Goal: Task Accomplishment & Management: Use online tool/utility

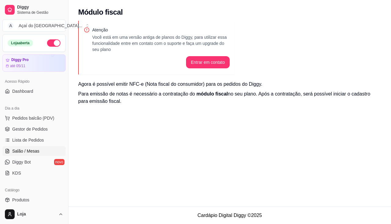
click at [36, 149] on span "Salão / Mesas" at bounding box center [25, 151] width 27 height 6
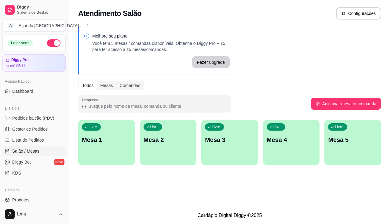
click at [116, 146] on div "Livre Mesa 1" at bounding box center [106, 139] width 57 height 38
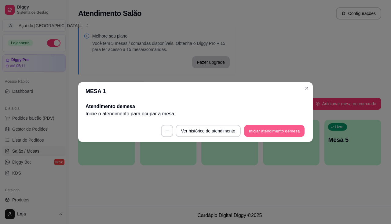
click at [273, 130] on button "Iniciar atendimento de mesa" at bounding box center [274, 131] width 60 height 12
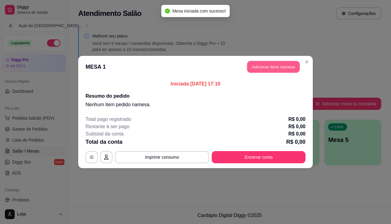
click at [273, 71] on button "Adicionar itens na mesa" at bounding box center [273, 67] width 52 height 12
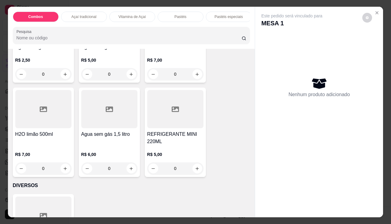
scroll to position [1526, 0]
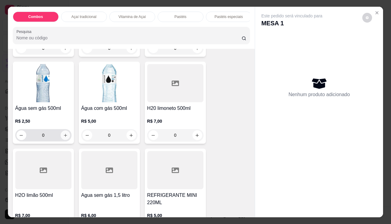
click at [65, 136] on button "increase-product-quantity" at bounding box center [64, 135] width 9 height 9
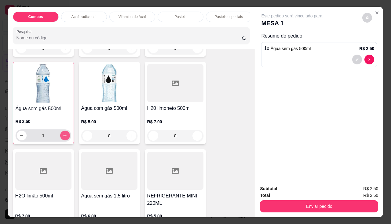
click at [65, 138] on button "increase-product-quantity" at bounding box center [65, 136] width 10 height 10
type input "2"
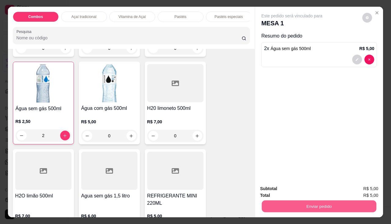
click at [337, 204] on button "Enviar pedido" at bounding box center [319, 207] width 114 height 12
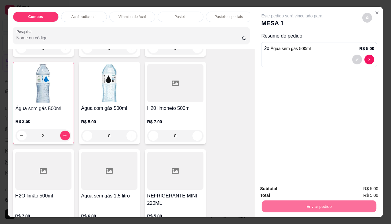
click at [368, 186] on button "Enviar pedido" at bounding box center [362, 189] width 34 height 12
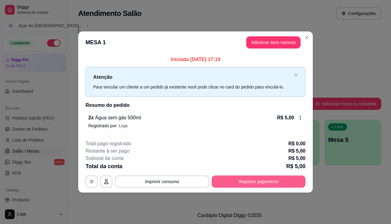
click at [254, 180] on button "Registrar pagamento" at bounding box center [259, 181] width 94 height 12
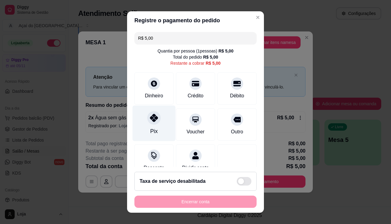
click at [153, 127] on div "Pix" at bounding box center [153, 123] width 43 height 36
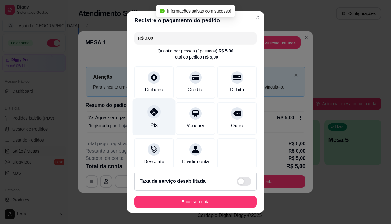
type input "R$ 0,00"
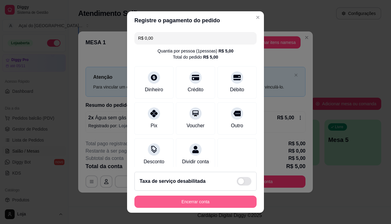
click at [184, 203] on button "Encerrar conta" at bounding box center [195, 202] width 122 height 12
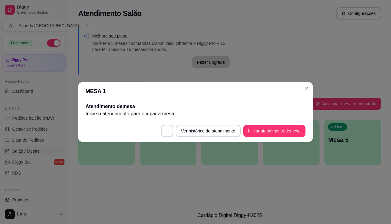
click at [311, 85] on header "MESA 1" at bounding box center [195, 91] width 234 height 18
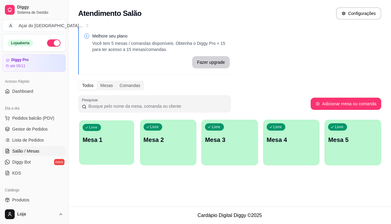
click at [103, 145] on div "Livre Mesa 1" at bounding box center [106, 138] width 55 height 37
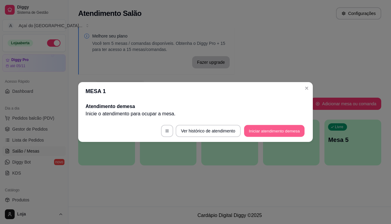
click at [290, 132] on button "Iniciar atendimento de mesa" at bounding box center [274, 131] width 60 height 12
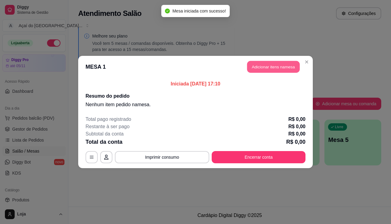
click at [254, 67] on button "Adicionar itens na mesa" at bounding box center [273, 67] width 52 height 12
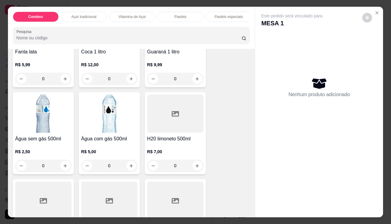
scroll to position [1434, 0]
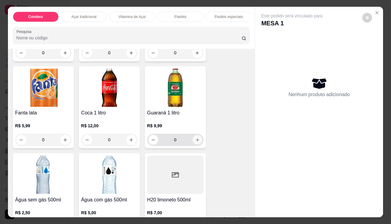
click at [197, 140] on button "increase-product-quantity" at bounding box center [196, 139] width 9 height 9
type input "1"
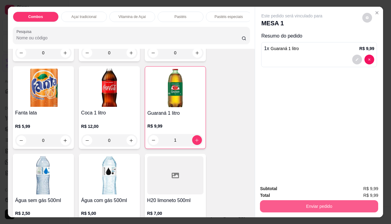
click at [309, 205] on button "Enviar pedido" at bounding box center [319, 206] width 118 height 12
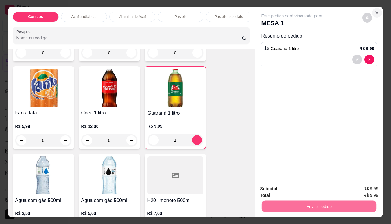
click at [377, 9] on button "Close" at bounding box center [377, 13] width 10 height 10
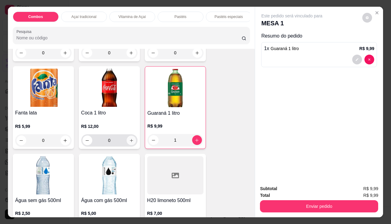
click at [132, 141] on button "increase-product-quantity" at bounding box center [130, 140] width 9 height 9
type input "1"
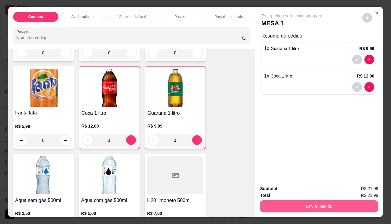
click at [337, 201] on button "Enviar pedido" at bounding box center [319, 206] width 118 height 12
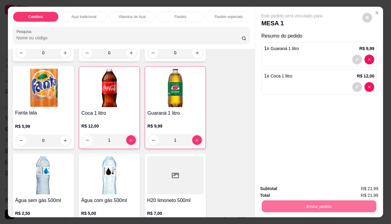
click at [366, 190] on button "Enviar pedido" at bounding box center [362, 189] width 34 height 12
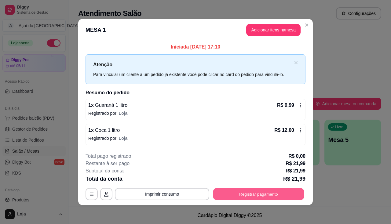
click at [234, 195] on button "Registrar pagamento" at bounding box center [258, 194] width 91 height 12
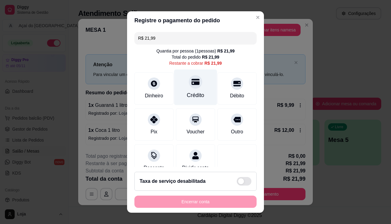
click at [187, 93] on div "Crédito" at bounding box center [195, 95] width 17 height 8
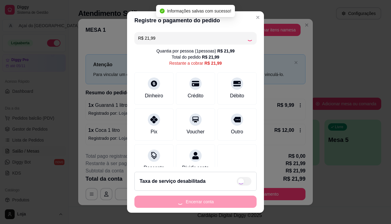
type input "R$ 0,00"
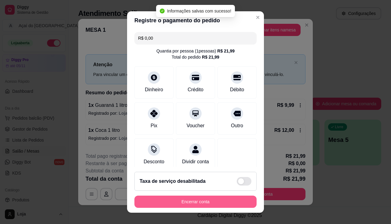
click at [208, 199] on button "Encerrar conta" at bounding box center [195, 202] width 122 height 12
